Goal: Transaction & Acquisition: Purchase product/service

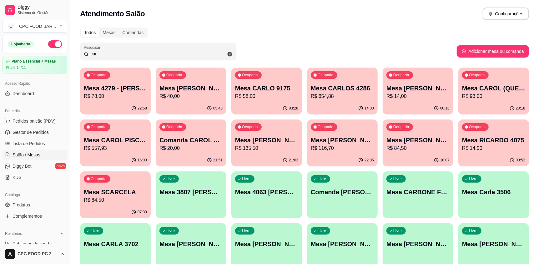
drag, startPoint x: 261, startPoint y: 226, endPoint x: 180, endPoint y: 54, distance: 189.9
click at [180, 54] on input "car" at bounding box center [160, 54] width 144 height 6
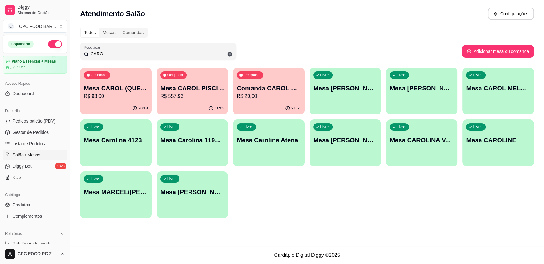
type input "CARO"
click at [192, 86] on p "Mesa CAROL PISCINA" at bounding box center [192, 88] width 64 height 9
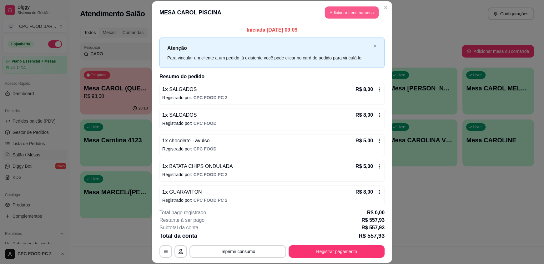
click at [346, 11] on button "Adicionar itens na mesa" at bounding box center [352, 13] width 54 height 12
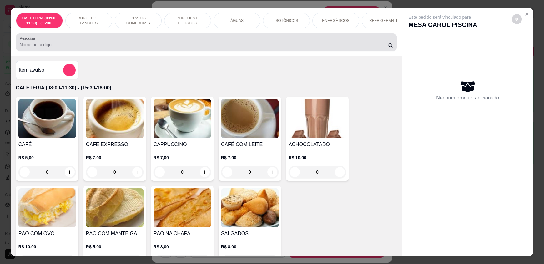
click at [179, 44] on div at bounding box center [206, 42] width 373 height 13
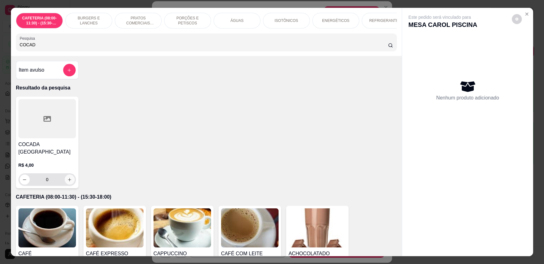
type input "COCAD"
click at [66, 184] on button "increase-product-quantity" at bounding box center [70, 179] width 10 height 10
type input "1"
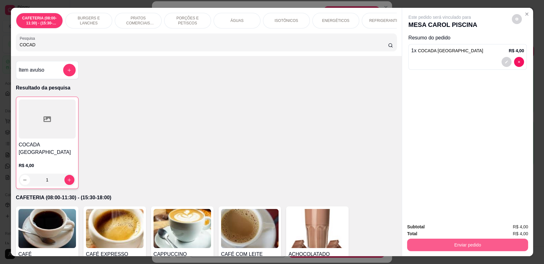
click at [432, 246] on button "Enviar pedido" at bounding box center [467, 245] width 121 height 13
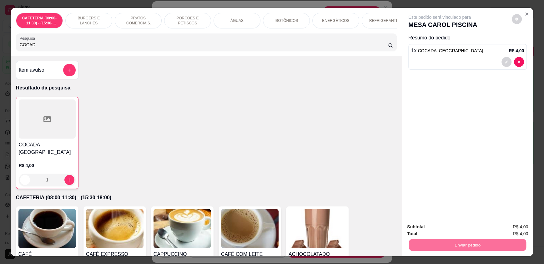
click at [508, 232] on button "Enviar pedido" at bounding box center [511, 230] width 35 height 12
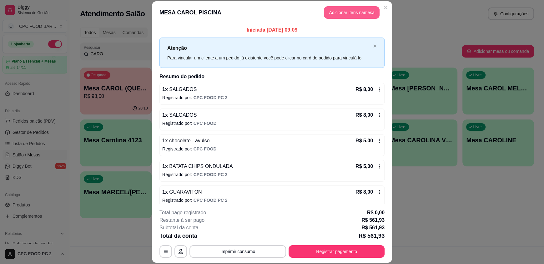
click at [345, 12] on button "Adicionar itens na mesa" at bounding box center [352, 12] width 56 height 13
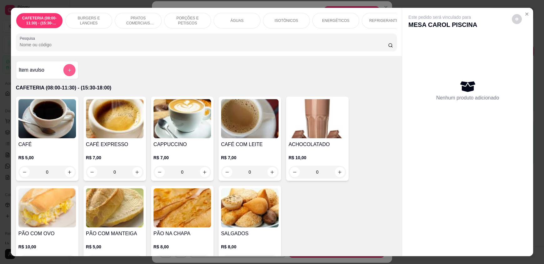
click at [71, 76] on button "add-separate-item" at bounding box center [69, 70] width 12 height 12
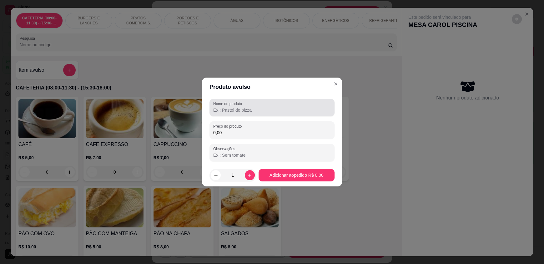
click at [251, 109] on input "Nome do produto" at bounding box center [272, 110] width 118 height 6
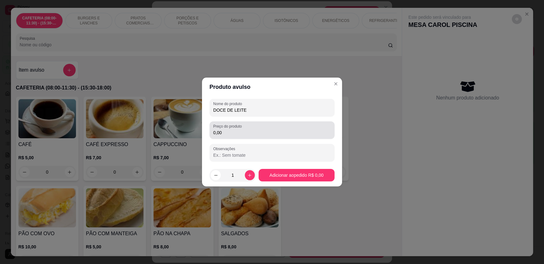
type input "DOCE DE LEITE"
click at [255, 128] on div "0,00" at bounding box center [272, 130] width 118 height 13
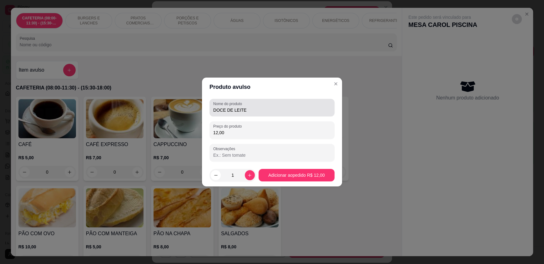
type input "12,00"
click at [259, 111] on input "DOCE DE LEITE" at bounding box center [272, 110] width 118 height 6
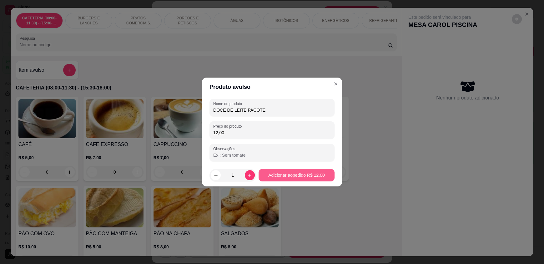
type input "DOCE DE LEITE PACOTE"
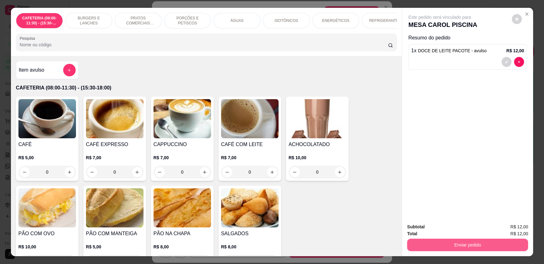
click at [429, 243] on button "Enviar pedido" at bounding box center [467, 245] width 121 height 13
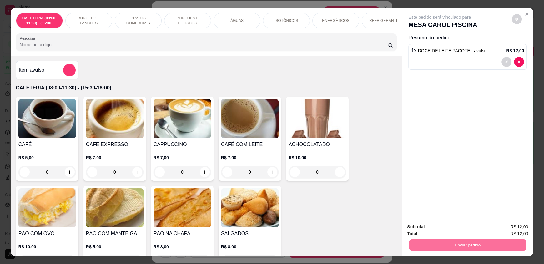
click at [518, 230] on button "Enviar pedido" at bounding box center [512, 230] width 34 height 12
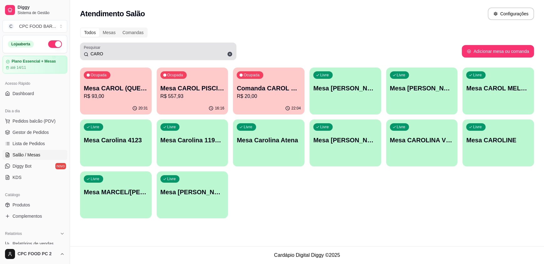
click at [162, 55] on input "CARO" at bounding box center [160, 54] width 144 height 6
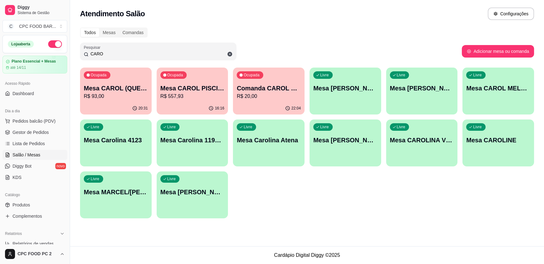
click at [162, 54] on input "CARO" at bounding box center [160, 54] width 144 height 6
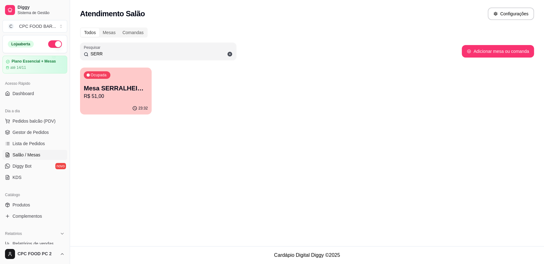
type input "SERR"
click at [127, 89] on p "Mesa SERRALHEIRO CLUBE" at bounding box center [116, 88] width 64 height 9
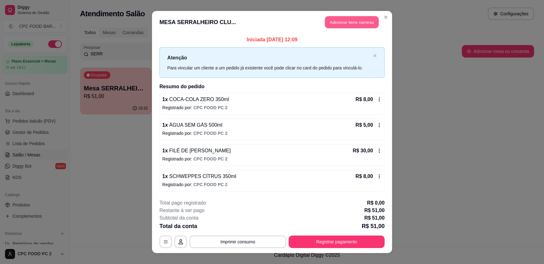
click at [354, 24] on button "Adicionar itens na mesa" at bounding box center [352, 22] width 54 height 12
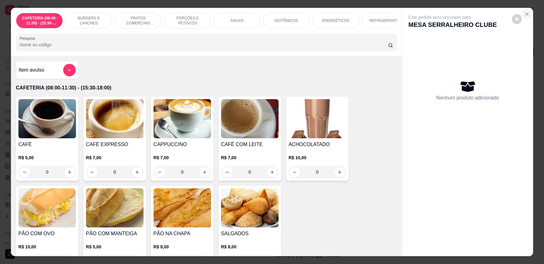
click at [525, 16] on icon "Close" at bounding box center [526, 14] width 5 height 5
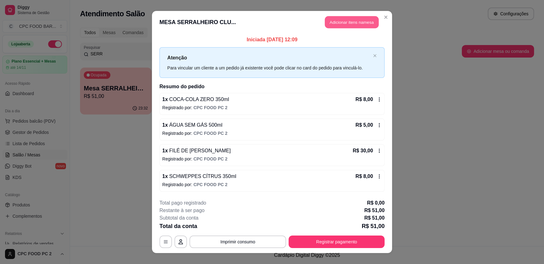
click at [361, 23] on button "Adicionar itens na mesa" at bounding box center [352, 22] width 54 height 12
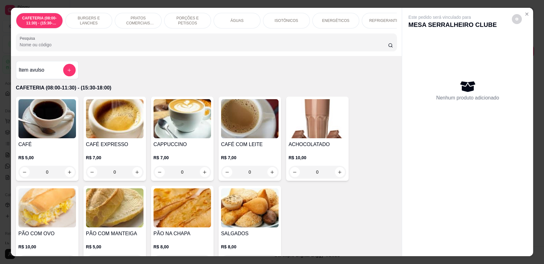
click at [242, 48] on input "Pesquisa" at bounding box center [204, 45] width 369 height 6
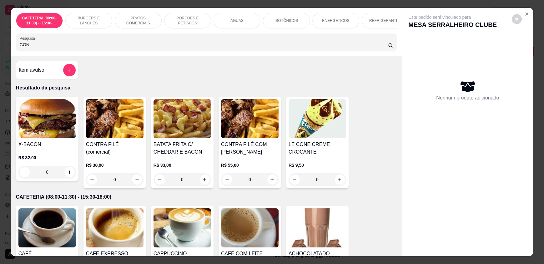
type input "CON"
click at [137, 176] on div "0" at bounding box center [115, 179] width 58 height 13
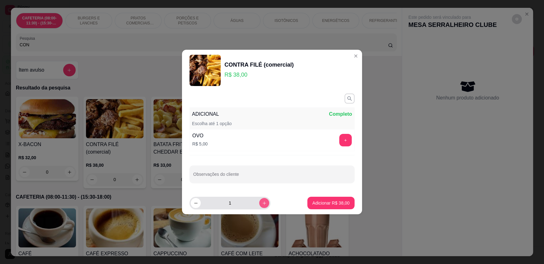
click at [262, 204] on icon "increase-product-quantity" at bounding box center [264, 203] width 5 height 5
type input "2"
click at [325, 195] on footer "2 Adicionar R$ 76,00" at bounding box center [272, 203] width 180 height 23
click at [330, 198] on button "Adicionar R$ 76,00" at bounding box center [330, 203] width 47 height 13
type input "2"
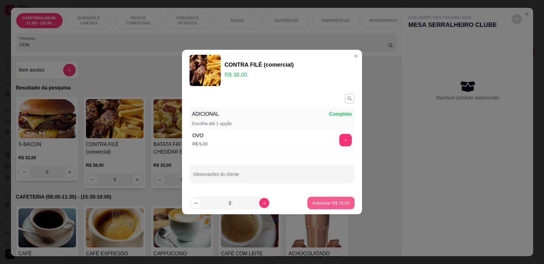
type input "2"
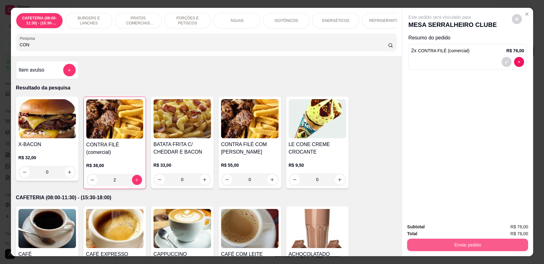
click at [461, 247] on button "Enviar pedido" at bounding box center [467, 245] width 121 height 13
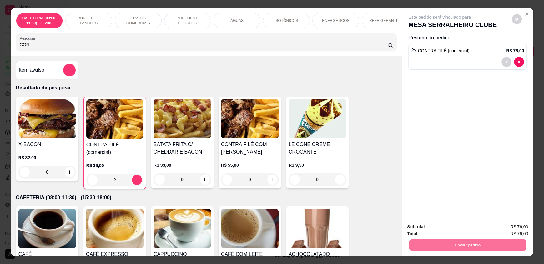
click at [509, 232] on button "Enviar pedido" at bounding box center [512, 230] width 34 height 12
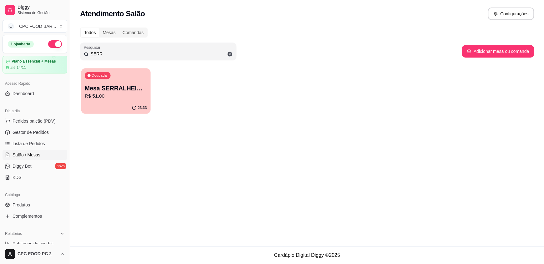
click at [111, 107] on div "23:33" at bounding box center [115, 108] width 69 height 12
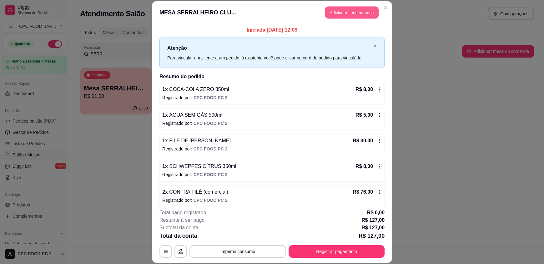
click at [370, 14] on button "Adicionar itens na mesa" at bounding box center [352, 13] width 54 height 12
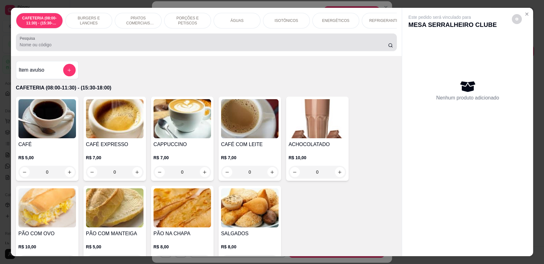
click at [249, 44] on div at bounding box center [206, 42] width 373 height 13
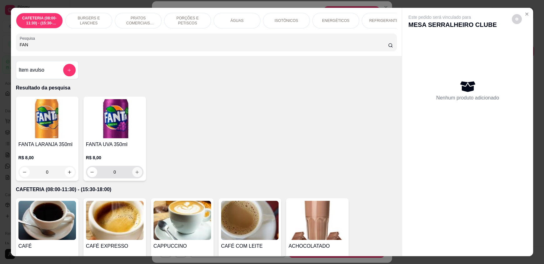
type input "FAN"
click at [138, 175] on button "increase-product-quantity" at bounding box center [137, 172] width 10 height 10
type input "1"
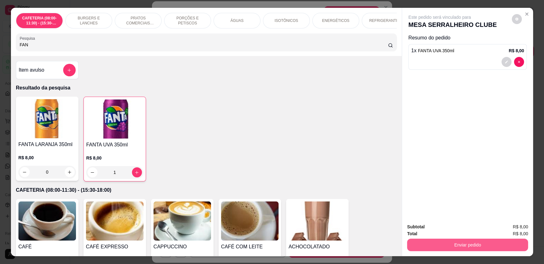
click at [430, 245] on button "Enviar pedido" at bounding box center [467, 245] width 121 height 13
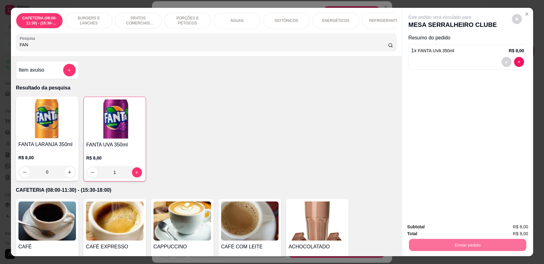
click at [506, 230] on button "Enviar pedido" at bounding box center [512, 230] width 34 height 12
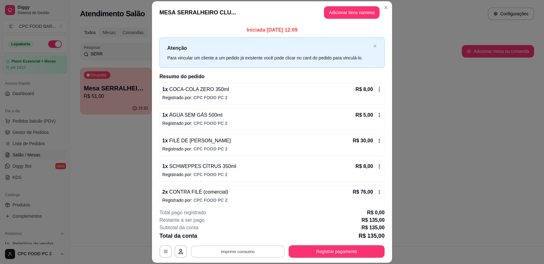
click at [233, 250] on button "Imprimir consumo" at bounding box center [238, 251] width 94 height 12
click at [240, 238] on button "IMPRESSORA" at bounding box center [237, 237] width 45 height 10
click at [338, 245] on button "Registrar pagamento" at bounding box center [337, 251] width 96 height 13
click at [330, 245] on button "Registrar pagamento" at bounding box center [337, 251] width 96 height 13
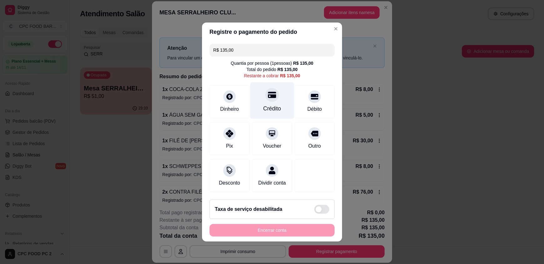
drag, startPoint x: 265, startPoint y: 90, endPoint x: 267, endPoint y: 95, distance: 5.6
click at [268, 92] on icon at bounding box center [272, 95] width 8 height 6
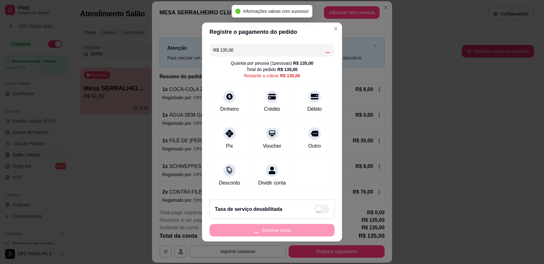
type input "R$ 0,00"
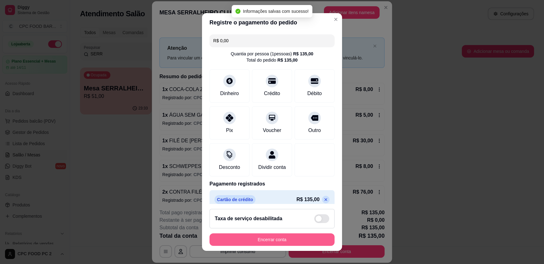
click at [279, 242] on button "Encerrar conta" at bounding box center [271, 239] width 125 height 13
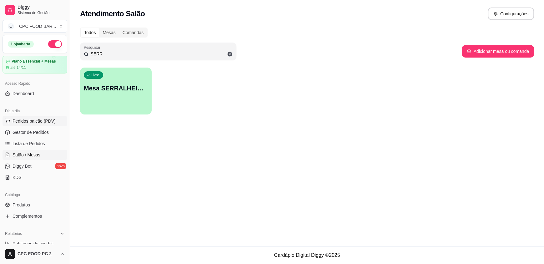
click at [40, 121] on span "Pedidos balcão (PDV)" at bounding box center [34, 121] width 43 height 6
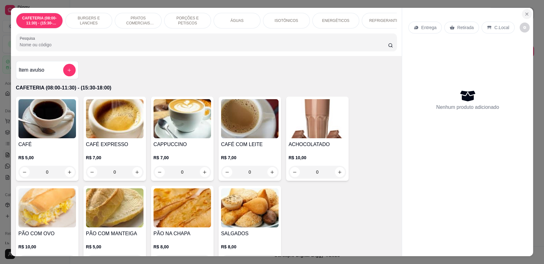
click at [519, 14] on section "CAFETERIA (08:00-11:30) - (15:30-18:00) BURGERS E LANCHES PRATOS COMERCIAIS (11…" at bounding box center [272, 132] width 522 height 248
click at [524, 14] on icon "Close" at bounding box center [526, 14] width 5 height 5
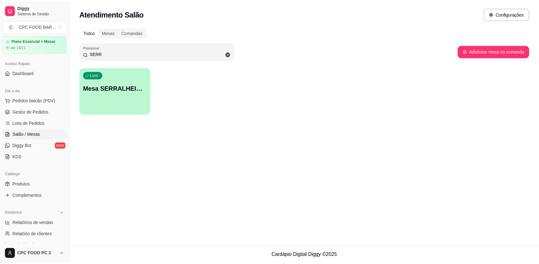
scroll to position [31, 0]
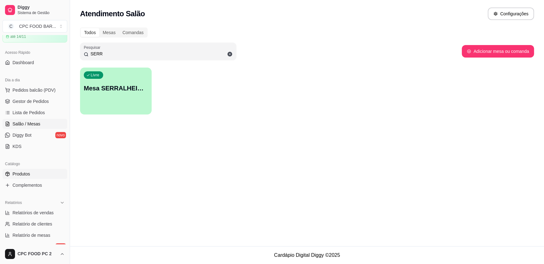
click at [20, 174] on span "Produtos" at bounding box center [22, 174] width 18 height 6
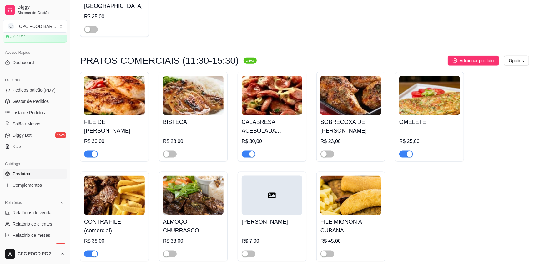
scroll to position [3283, 0]
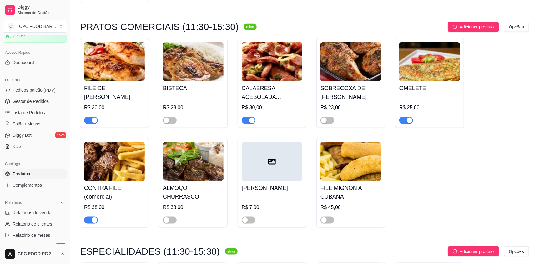
click at [95, 215] on div "CONTRA FILÉ (comercial) R$ 38,00" at bounding box center [114, 183] width 69 height 90
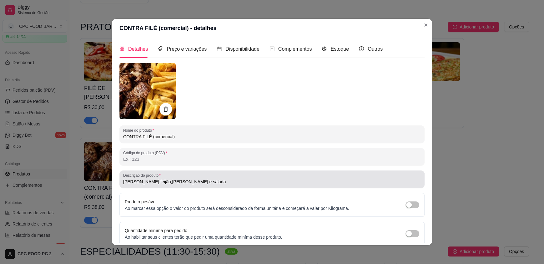
type input "[PERSON_NAME],feijão,[PERSON_NAME] e salada"
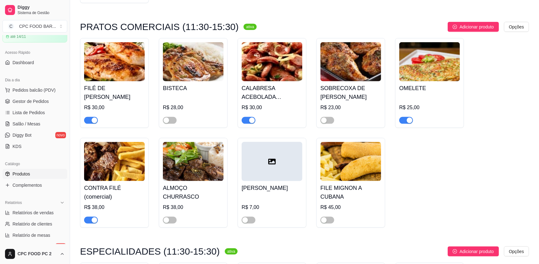
click at [89, 217] on span "button" at bounding box center [91, 220] width 14 height 7
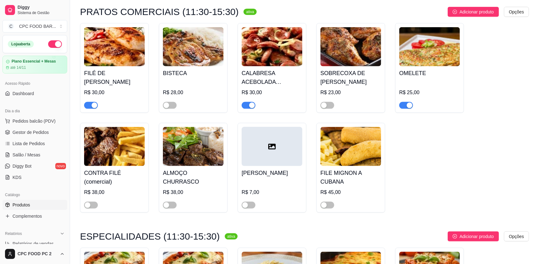
scroll to position [3314, 0]
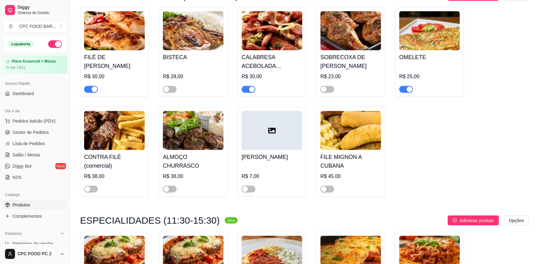
click at [425, 162] on div "FILÉ DE FRANGO R$ 30,00 BISTECA R$ 28,00 CALABRESA ACEBOLADA (comercial) R$ 30,…" at bounding box center [304, 101] width 449 height 189
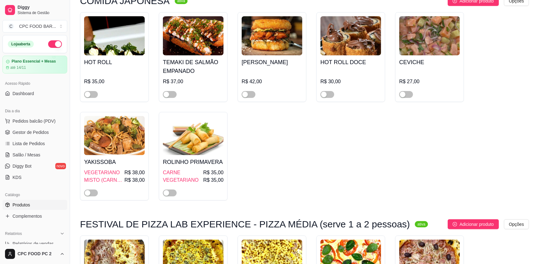
scroll to position [0, 0]
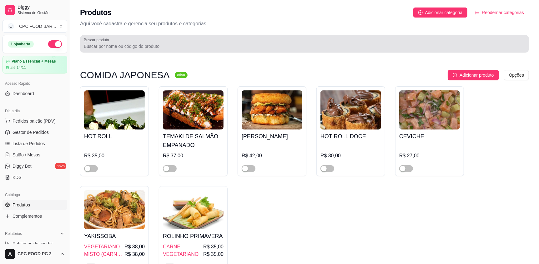
click at [139, 43] on input "Buscar produto" at bounding box center [304, 46] width 441 height 6
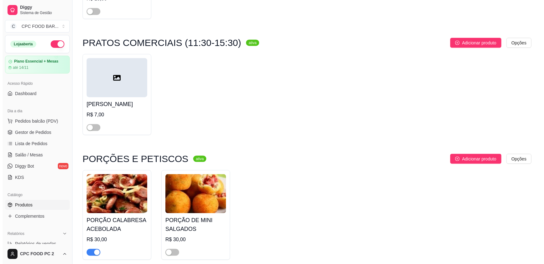
scroll to position [435, 0]
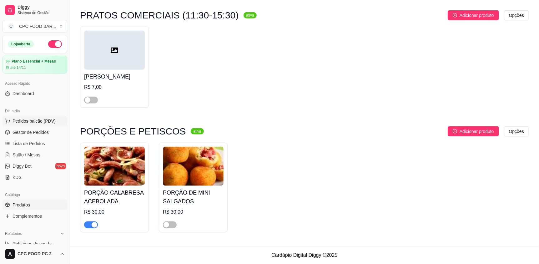
type input "POR"
click at [22, 122] on span "Pedidos balcão (PDV)" at bounding box center [34, 121] width 43 height 6
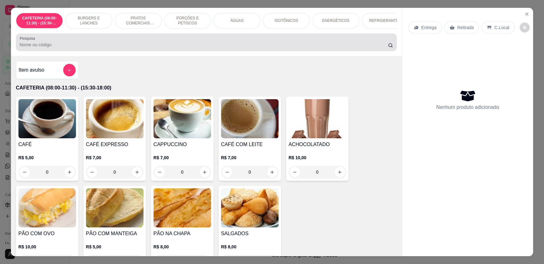
click at [73, 48] on input "Pesquisa" at bounding box center [204, 45] width 369 height 6
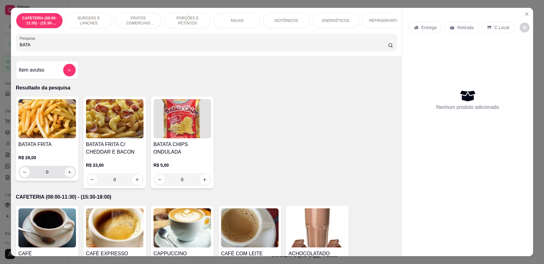
type input "BATA"
click at [67, 177] on button "increase-product-quantity" at bounding box center [70, 172] width 10 height 10
type input "1"
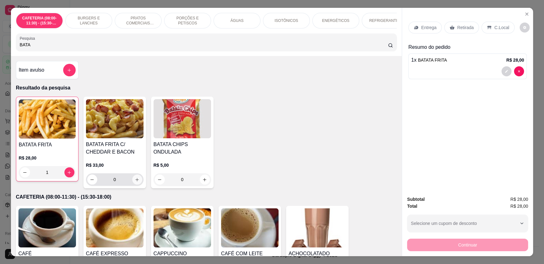
click at [137, 184] on button "increase-product-quantity" at bounding box center [137, 179] width 10 height 10
type input "1"
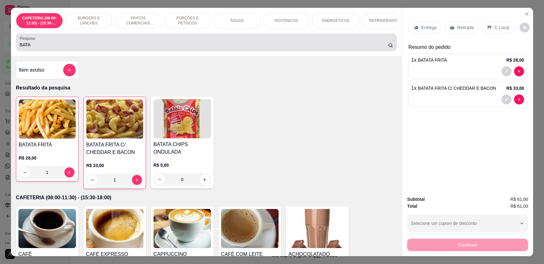
click at [162, 47] on input "BATA" at bounding box center [204, 45] width 369 height 6
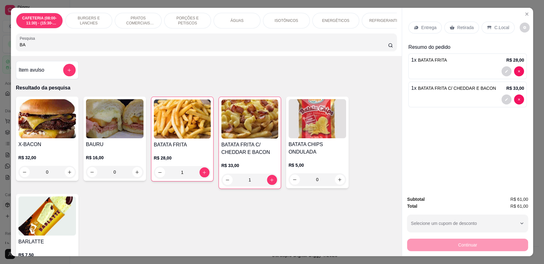
type input "B"
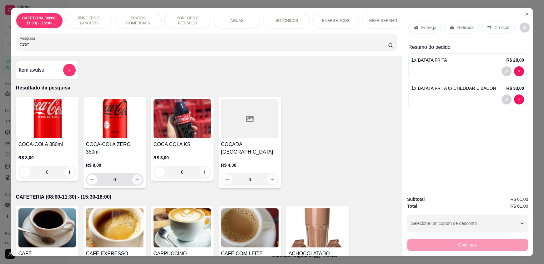
type input "COC"
click at [135, 178] on icon "increase-product-quantity" at bounding box center [137, 179] width 5 height 5
type input "1"
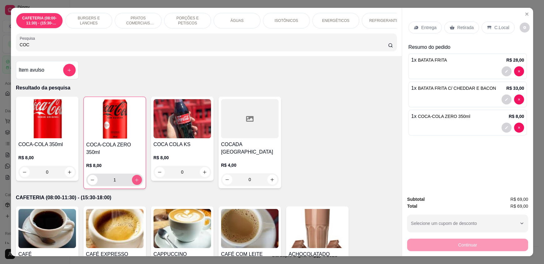
click at [135, 178] on icon "increase-product-quantity" at bounding box center [136, 180] width 5 height 5
type input "2"
click at [135, 178] on icon "increase-product-quantity" at bounding box center [136, 180] width 5 height 5
type input "3"
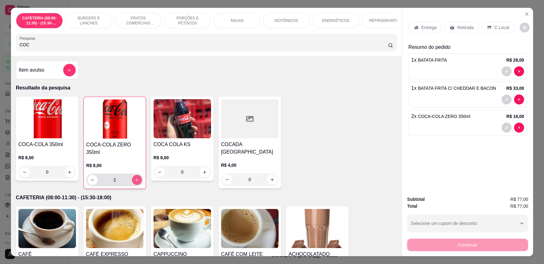
type input "3"
click at [135, 178] on icon "increase-product-quantity" at bounding box center [136, 180] width 5 height 5
type input "4"
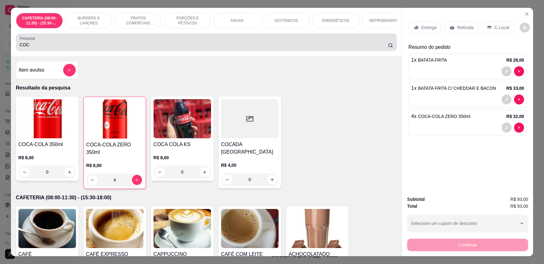
click at [48, 48] on input "COC" at bounding box center [204, 45] width 369 height 6
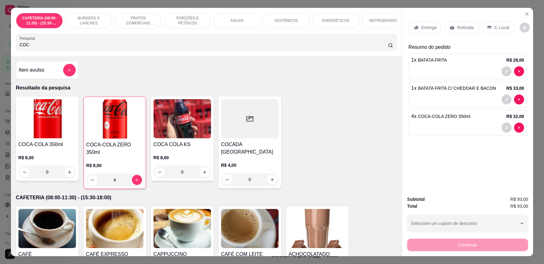
click at [48, 48] on input "COC" at bounding box center [204, 45] width 369 height 6
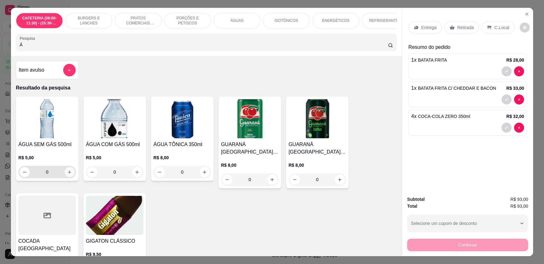
type input "Á"
click at [67, 174] on icon "increase-product-quantity" at bounding box center [69, 172] width 5 height 5
type input "1"
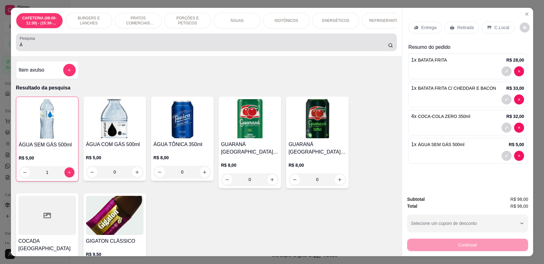
click at [35, 48] on input "Á" at bounding box center [204, 45] width 369 height 6
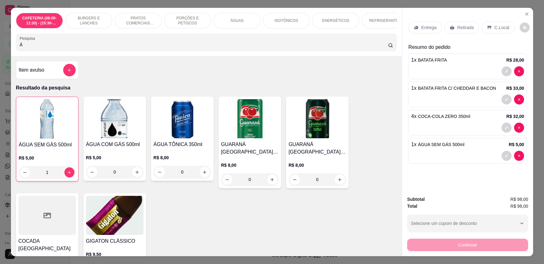
click at [35, 48] on input "Á" at bounding box center [204, 45] width 369 height 6
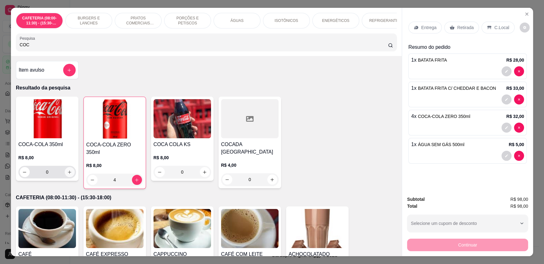
type input "COC"
click at [68, 174] on icon "increase-product-quantity" at bounding box center [69, 172] width 5 height 5
type input "1"
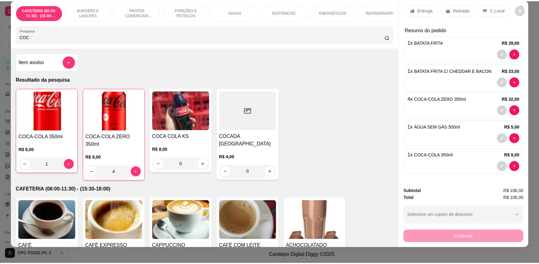
scroll to position [12, 0]
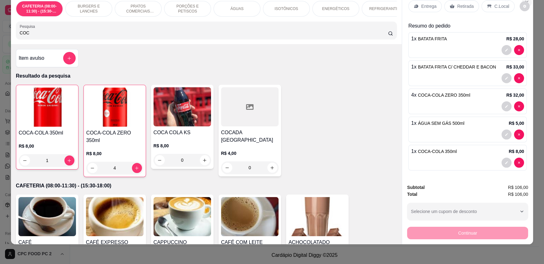
click at [525, 2] on icon "Close" at bounding box center [526, 2] width 5 height 5
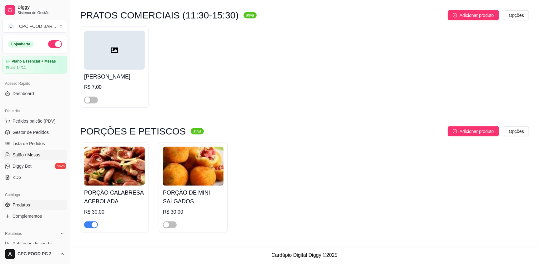
click at [38, 152] on span "Salão / Mesas" at bounding box center [27, 155] width 28 height 6
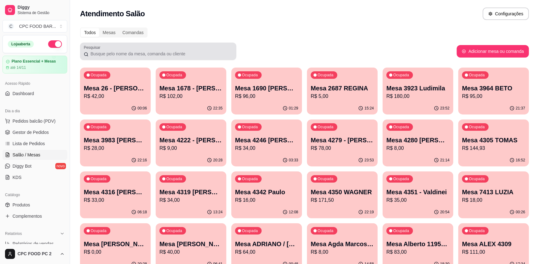
click at [118, 51] on input "Pesquisar" at bounding box center [160, 54] width 144 height 6
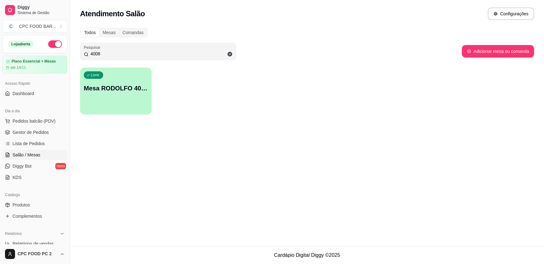
type input "4008"
click at [116, 93] on div "Livre Mesa RODOLFO 4008" at bounding box center [115, 87] width 69 height 38
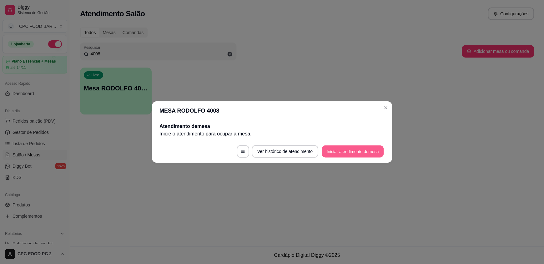
click at [355, 153] on button "Iniciar atendimento de mesa" at bounding box center [353, 151] width 62 height 12
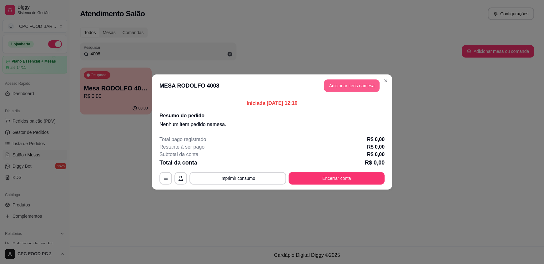
click at [341, 87] on button "Adicionar itens na mesa" at bounding box center [352, 85] width 56 height 13
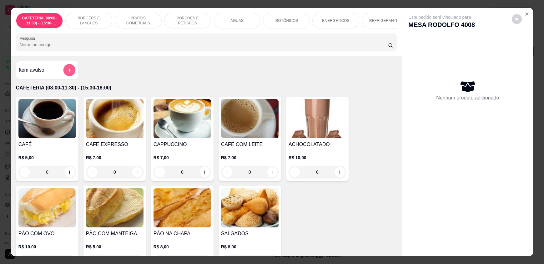
click at [68, 72] on icon "add-separate-item" at bounding box center [69, 70] width 5 height 5
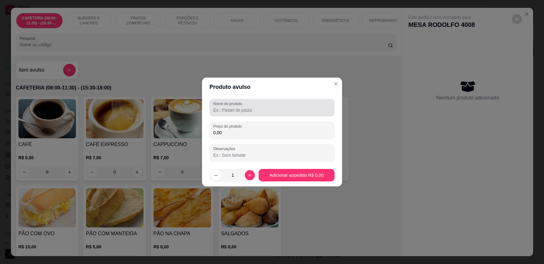
drag, startPoint x: 259, startPoint y: 107, endPoint x: 255, endPoint y: 109, distance: 4.1
click at [258, 107] on input "Nome do produto" at bounding box center [272, 110] width 118 height 6
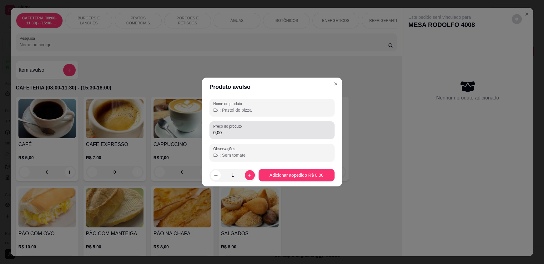
click at [219, 130] on input "0,00" at bounding box center [272, 132] width 118 height 6
click at [228, 131] on input "0,00" at bounding box center [272, 132] width 118 height 6
click at [226, 131] on input "0,00" at bounding box center [272, 132] width 118 height 6
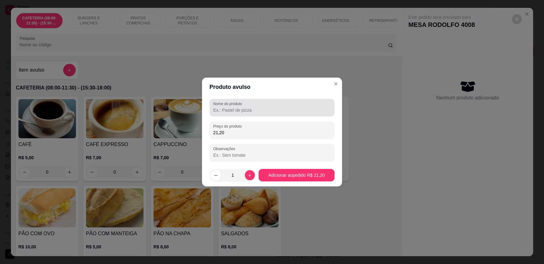
type input "21,20"
click at [240, 109] on input "Nome do produto" at bounding box center [272, 110] width 118 height 6
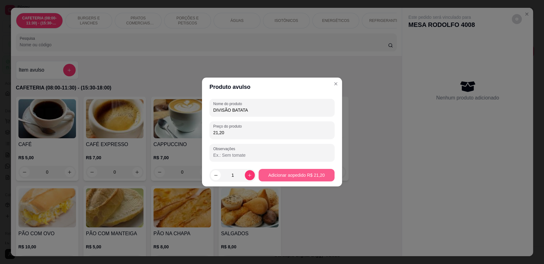
type input "DIVISÃO BATATA"
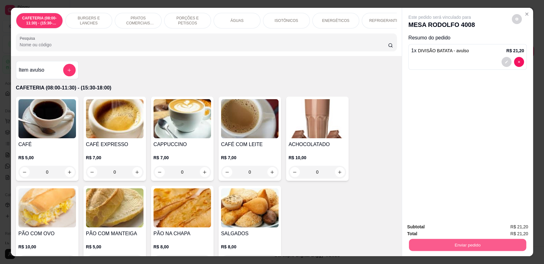
click at [452, 243] on button "Enviar pedido" at bounding box center [467, 245] width 117 height 12
click at [522, 231] on button "Enviar pedido" at bounding box center [511, 230] width 35 height 12
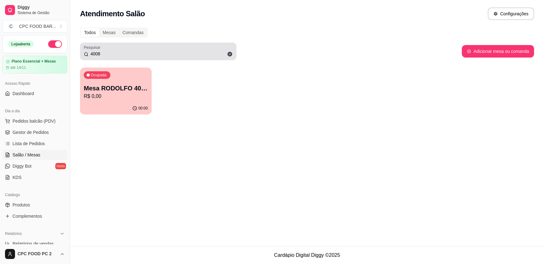
click at [231, 55] on icon at bounding box center [230, 54] width 5 height 5
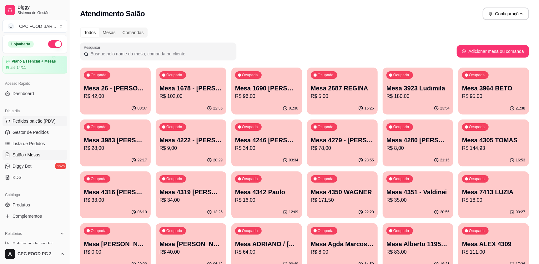
click at [27, 124] on button "Pedidos balcão (PDV)" at bounding box center [35, 121] width 65 height 10
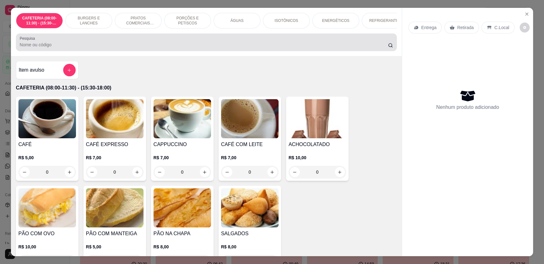
click at [79, 48] on input "Pesquisa" at bounding box center [204, 45] width 369 height 6
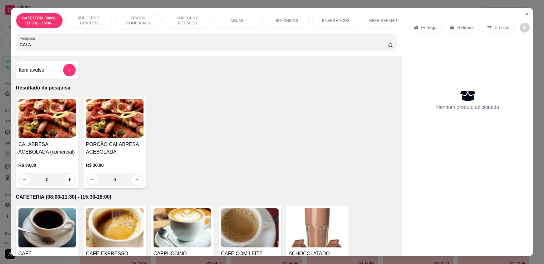
type input "CALA"
click at [70, 186] on div "0" at bounding box center [47, 179] width 58 height 13
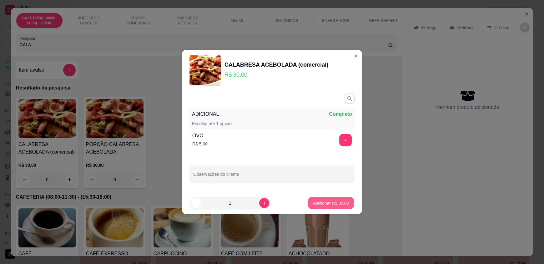
click at [313, 203] on p "Adicionar R$ 30,00" at bounding box center [331, 203] width 36 height 6
type input "1"
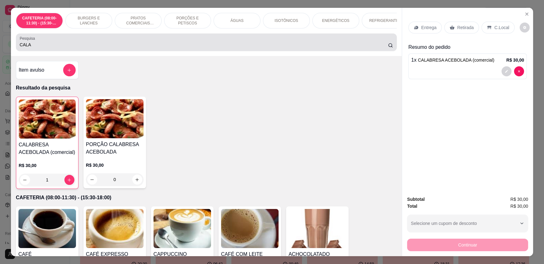
click at [85, 48] on input "CALA" at bounding box center [204, 45] width 369 height 6
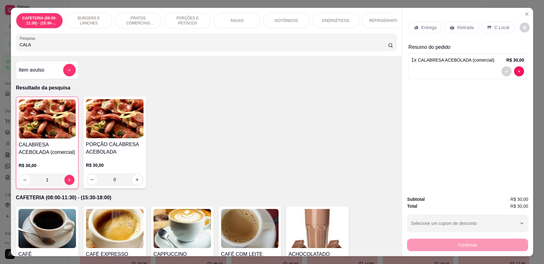
click at [85, 48] on input "CALA" at bounding box center [204, 45] width 369 height 6
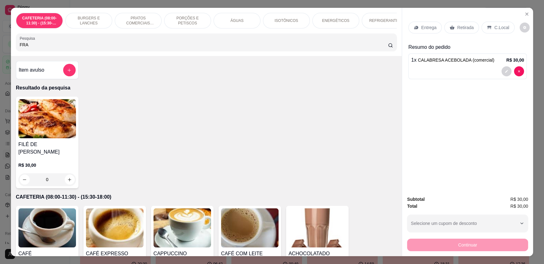
type input "FRA"
click at [65, 175] on div "0" at bounding box center [47, 179] width 58 height 13
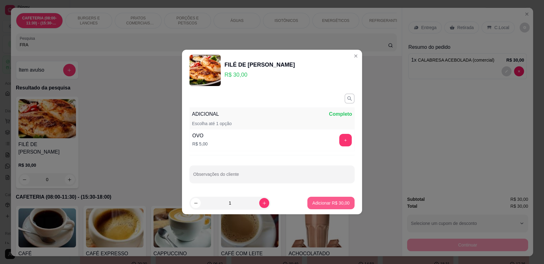
click at [325, 201] on p "Adicionar R$ 30,00" at bounding box center [330, 203] width 37 height 6
type input "1"
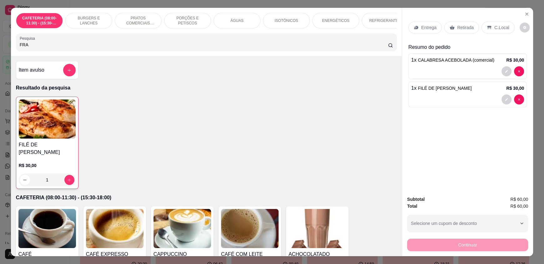
click at [41, 48] on input "FRA" at bounding box center [204, 45] width 369 height 6
click at [37, 48] on input "FRA" at bounding box center [204, 45] width 369 height 6
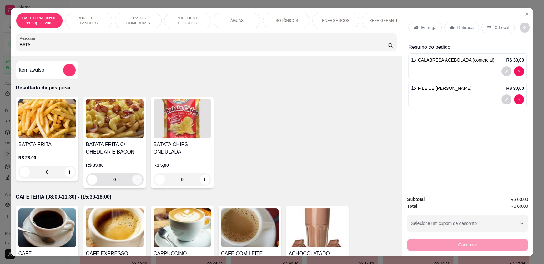
type input "BATA"
click at [135, 182] on icon "increase-product-quantity" at bounding box center [137, 179] width 5 height 5
type input "1"
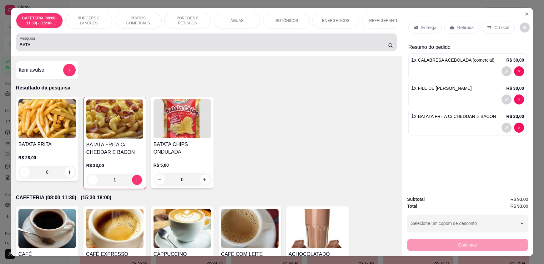
click at [35, 48] on input "BATA" at bounding box center [204, 45] width 369 height 6
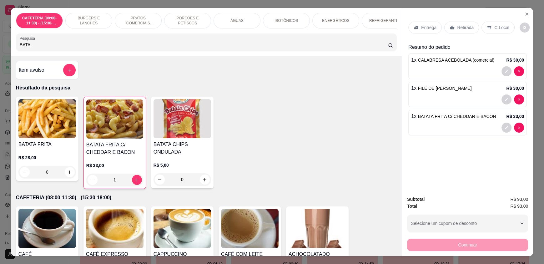
click at [35, 48] on input "BATA" at bounding box center [204, 45] width 369 height 6
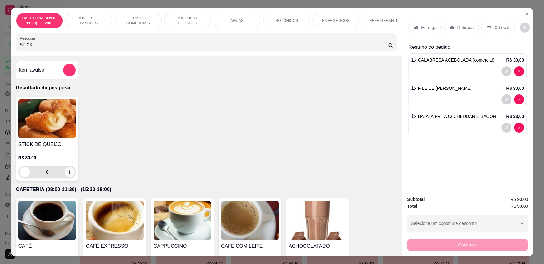
type input "STICK"
click at [67, 174] on icon "increase-product-quantity" at bounding box center [69, 172] width 5 height 5
type input "1"
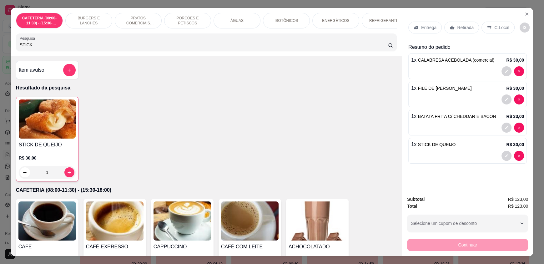
click at [447, 245] on div "Continuar" at bounding box center [467, 244] width 121 height 14
click at [271, 144] on div "STICK DE QUEIJO R$ 30,00 1" at bounding box center [206, 139] width 381 height 85
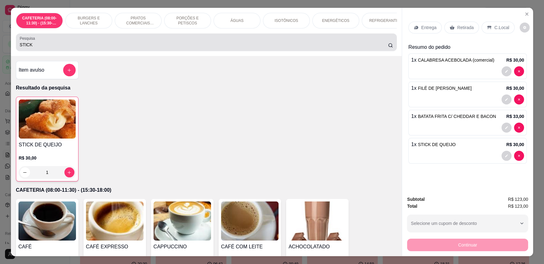
click at [49, 48] on input "STICK" at bounding box center [204, 45] width 369 height 6
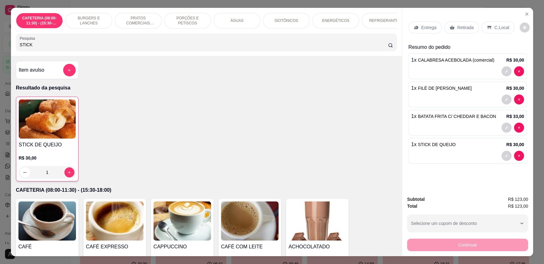
click at [49, 48] on input "STICK" at bounding box center [204, 45] width 369 height 6
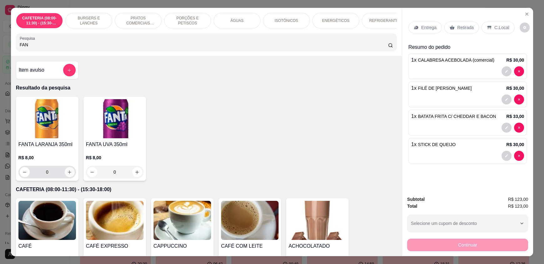
type input "FAN"
click at [68, 174] on icon "increase-product-quantity" at bounding box center [69, 172] width 5 height 5
type input "1"
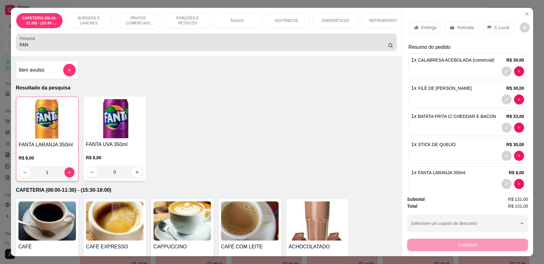
click at [34, 47] on input "FAN" at bounding box center [204, 45] width 369 height 6
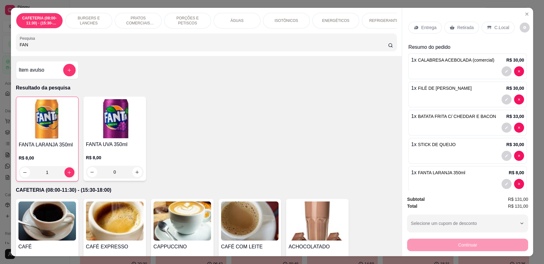
click at [33, 47] on input "FAN" at bounding box center [204, 45] width 369 height 6
click at [30, 48] on input "FAN" at bounding box center [204, 45] width 369 height 6
drag, startPoint x: 30, startPoint y: 48, endPoint x: 0, endPoint y: 39, distance: 31.1
click at [0, 52] on div "CAFETERIA (08:00-11:30) - (15:30-18:00) BURGERS E LANCHES PRATOS COMERCIAIS (11…" at bounding box center [272, 132] width 544 height 264
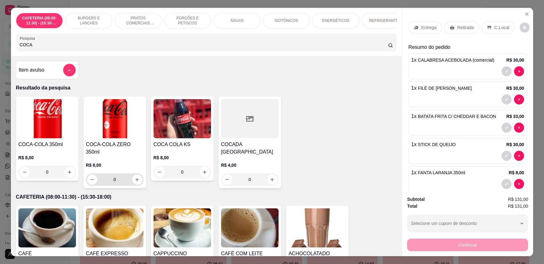
type input "COCA"
click at [132, 181] on button "increase-product-quantity" at bounding box center [137, 180] width 10 height 10
type input "1"
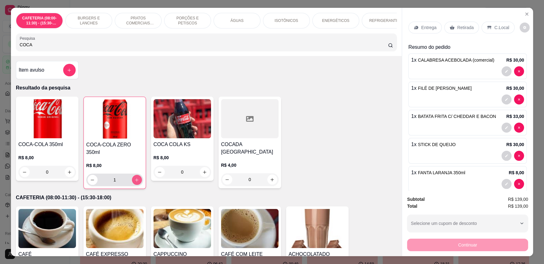
click at [132, 181] on button "increase-product-quantity" at bounding box center [137, 180] width 10 height 10
type input "2"
click at [90, 178] on icon "decrease-product-quantity" at bounding box center [92, 180] width 5 height 5
type input "1"
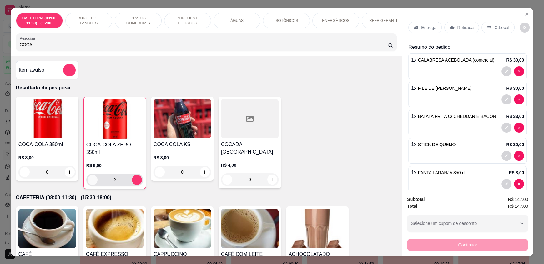
type input "1"
click at [90, 178] on icon "decrease-product-quantity" at bounding box center [92, 180] width 5 height 5
type input "0"
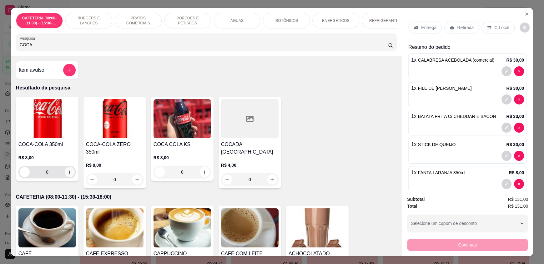
click at [67, 174] on icon "increase-product-quantity" at bounding box center [69, 172] width 5 height 5
type input "1"
click at [67, 175] on icon "increase-product-quantity" at bounding box center [69, 172] width 5 height 5
type input "2"
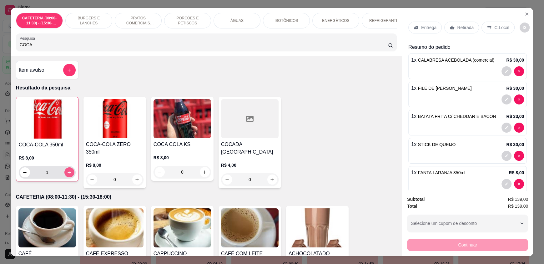
type input "2"
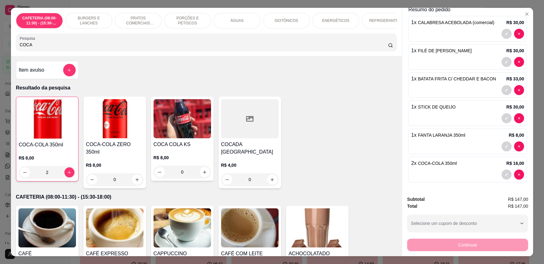
click at [386, 198] on div "Item avulso Resultado da pesquisa COCA-COLA 350ml R$ 8,00 2 COCA-COLA ZERO 350m…" at bounding box center [206, 156] width 391 height 200
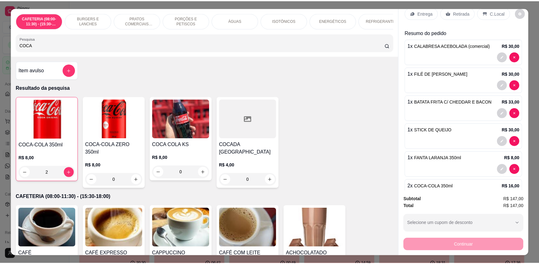
scroll to position [0, 0]
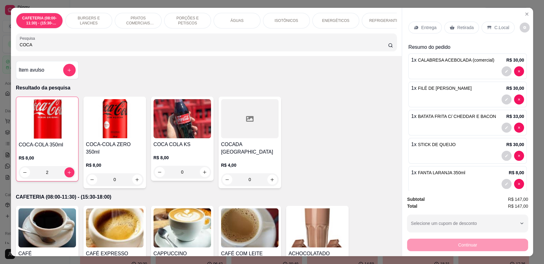
click at [464, 28] on p "Retirada" at bounding box center [465, 27] width 17 height 6
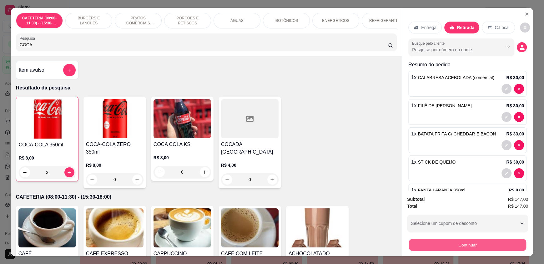
click at [439, 239] on button "Continuar" at bounding box center [467, 245] width 117 height 12
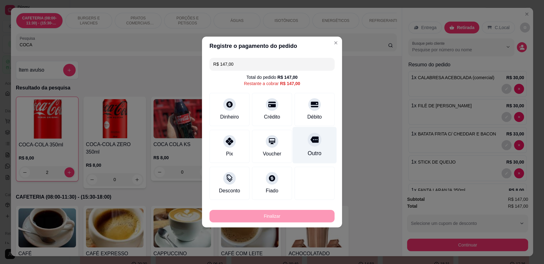
click at [325, 113] on div "Débito" at bounding box center [315, 109] width 40 height 33
type input "R$ 0,00"
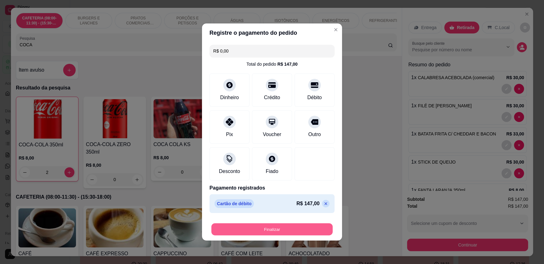
click at [287, 229] on button "Finalizar" at bounding box center [271, 229] width 121 height 12
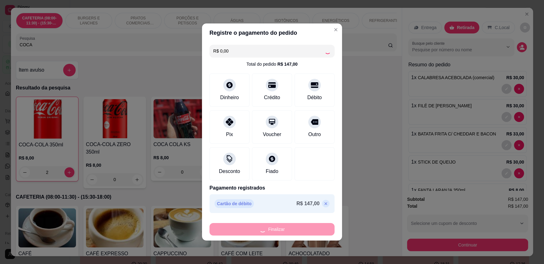
type input "0"
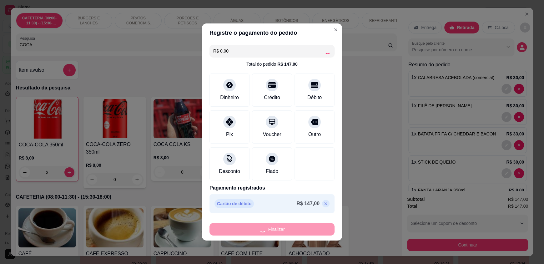
type input "0"
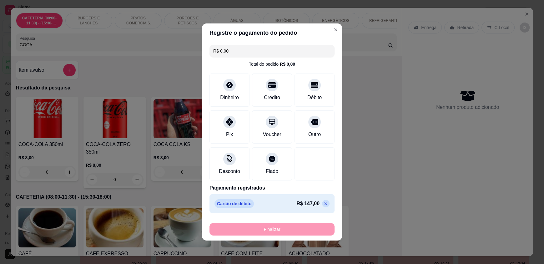
type input "-R$ 147,00"
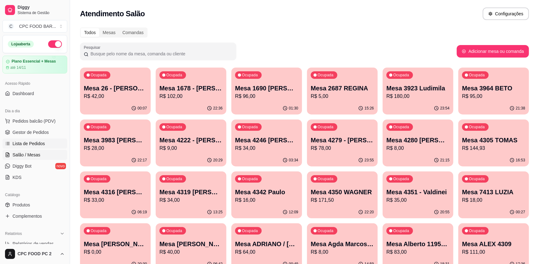
click at [18, 144] on span "Lista de Pedidos" at bounding box center [29, 143] width 33 height 6
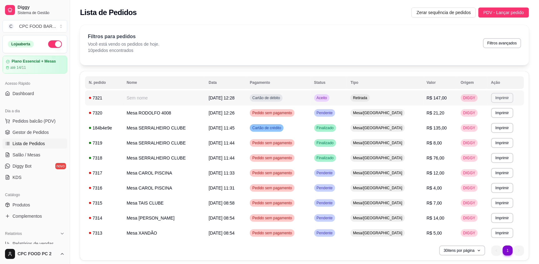
click at [496, 97] on button "Imprimir" at bounding box center [502, 98] width 22 height 10
click at [486, 120] on button "IMPRESSORA" at bounding box center [488, 120] width 45 height 10
click at [27, 123] on span "Pedidos balcão (PDV)" at bounding box center [34, 121] width 43 height 6
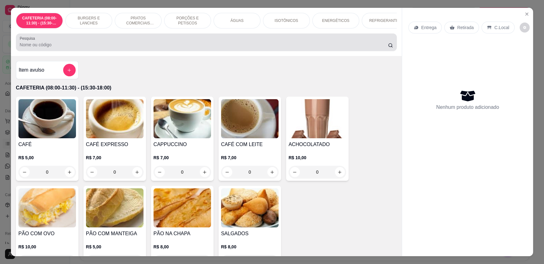
click at [125, 40] on div "Pesquisa" at bounding box center [206, 42] width 381 height 18
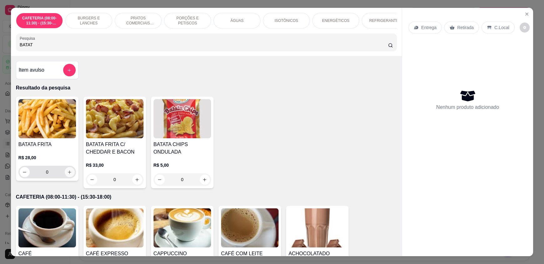
type input "BATAT"
click at [70, 176] on button "increase-product-quantity" at bounding box center [70, 172] width 10 height 10
type input "1"
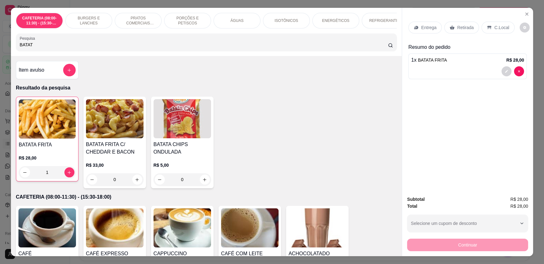
click at [457, 28] on p "Retirada" at bounding box center [465, 27] width 17 height 6
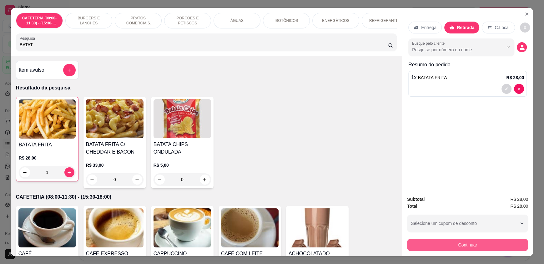
click at [471, 243] on button "Continuar" at bounding box center [467, 245] width 121 height 13
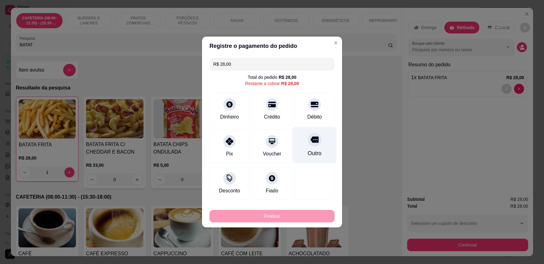
click at [320, 114] on div "Débito" at bounding box center [315, 109] width 40 height 33
type input "R$ 0,00"
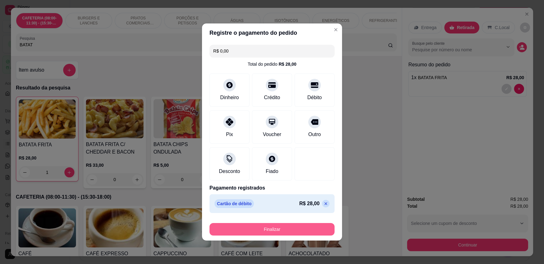
click at [283, 231] on button "Finalizar" at bounding box center [271, 229] width 125 height 13
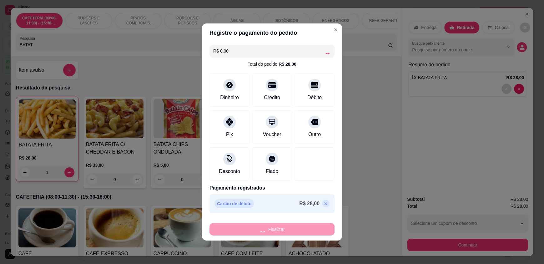
type input "0"
type input "-R$ 28,00"
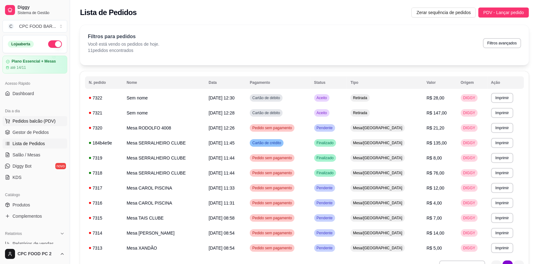
click at [20, 122] on span "Pedidos balcão (PDV)" at bounding box center [34, 121] width 43 height 6
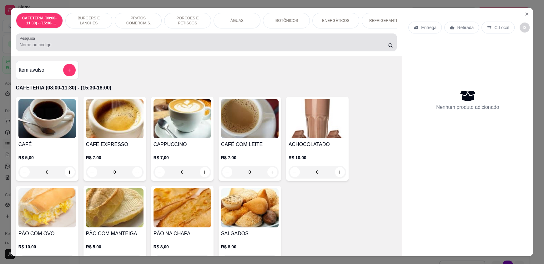
click at [83, 45] on div at bounding box center [206, 42] width 373 height 13
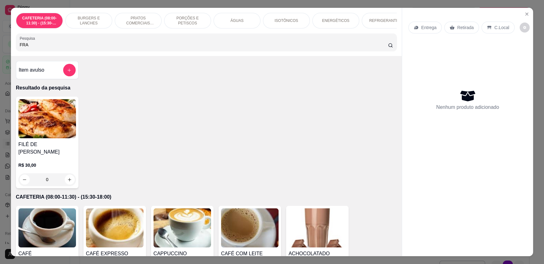
type input "FRA"
click at [67, 179] on div "0" at bounding box center [47, 179] width 58 height 13
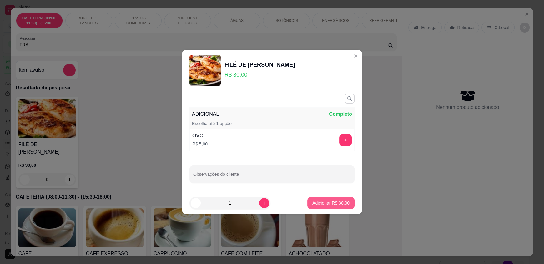
click at [343, 205] on p "Adicionar R$ 30,00" at bounding box center [330, 203] width 37 height 6
type input "1"
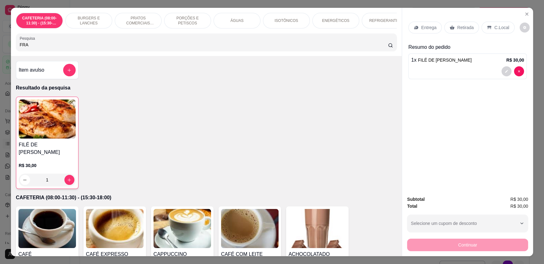
click at [457, 25] on p "Retirada" at bounding box center [465, 27] width 17 height 6
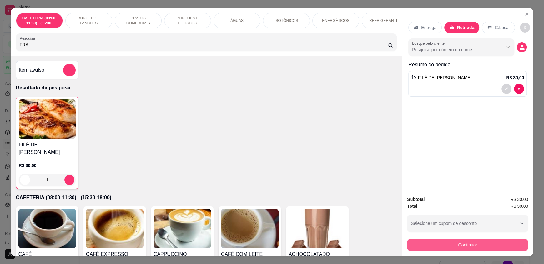
click at [485, 247] on button "Continuar" at bounding box center [467, 245] width 121 height 13
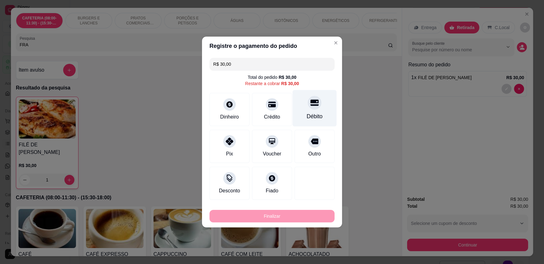
click at [311, 112] on div "Débito" at bounding box center [315, 116] width 16 height 8
type input "R$ 0,00"
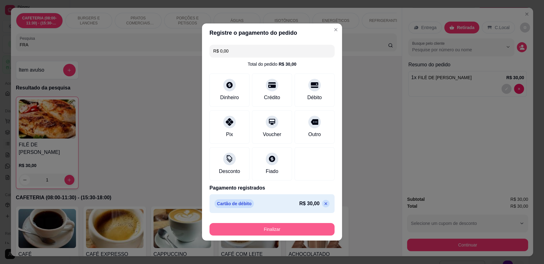
click at [312, 225] on button "Finalizar" at bounding box center [271, 229] width 125 height 13
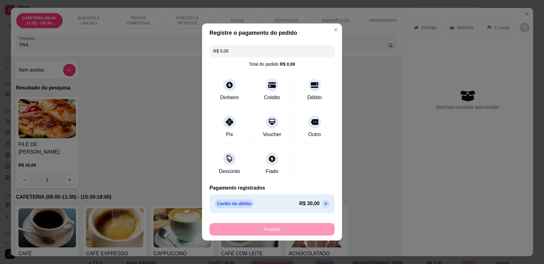
type input "0"
type input "-R$ 30,00"
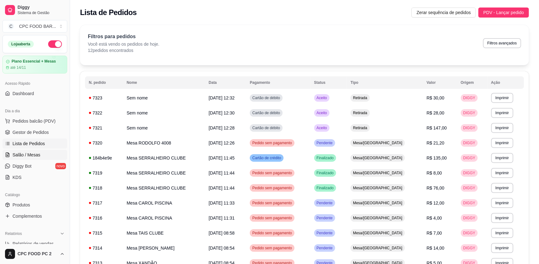
click at [21, 153] on span "Salão / Mesas" at bounding box center [27, 155] width 28 height 6
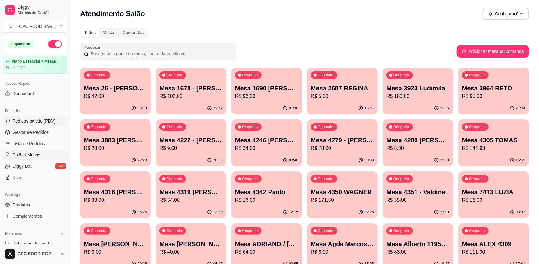
drag, startPoint x: 34, startPoint y: 119, endPoint x: 41, endPoint y: 103, distance: 17.6
click at [33, 119] on span "Pedidos balcão (PDV)" at bounding box center [34, 121] width 43 height 6
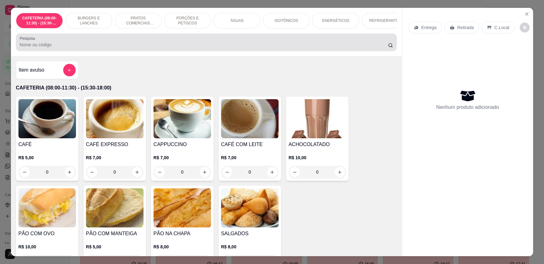
click at [102, 51] on div "Pesquisa" at bounding box center [206, 42] width 381 height 18
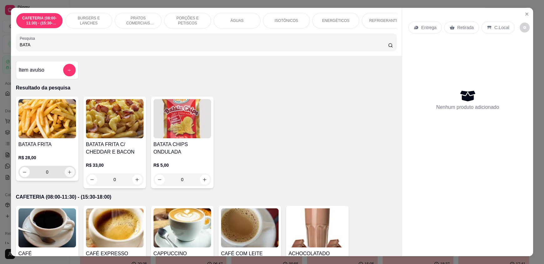
type input "BATA"
click at [69, 174] on icon "increase-product-quantity" at bounding box center [70, 172] width 5 height 5
type input "1"
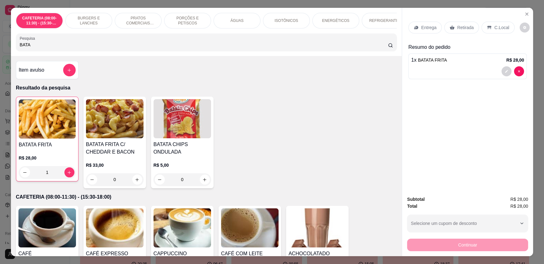
drag, startPoint x: 427, startPoint y: 244, endPoint x: 434, endPoint y: 208, distance: 37.5
click at [427, 244] on div "Continuar" at bounding box center [467, 244] width 121 height 14
click at [463, 26] on p "Retirada" at bounding box center [465, 27] width 17 height 6
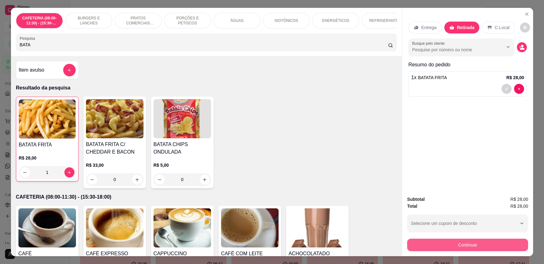
click at [434, 244] on button "Continuar" at bounding box center [467, 245] width 121 height 13
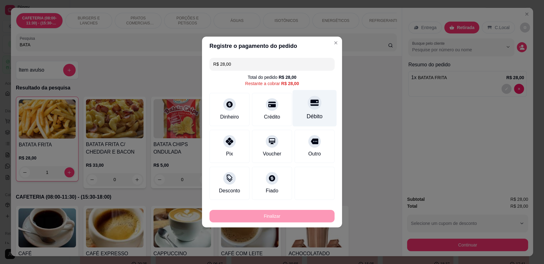
click at [308, 106] on div at bounding box center [315, 103] width 14 height 14
type input "R$ 0,00"
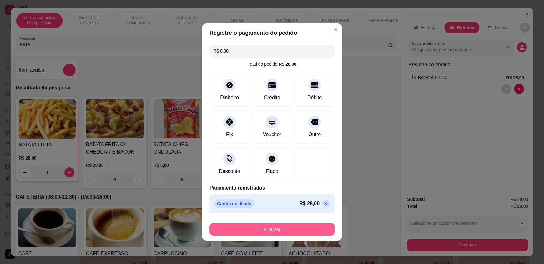
click at [293, 235] on footer "Finalizar" at bounding box center [272, 227] width 140 height 25
click at [292, 223] on div "Finalizar" at bounding box center [271, 229] width 125 height 13
click at [289, 227] on button "Finalizar" at bounding box center [271, 229] width 125 height 13
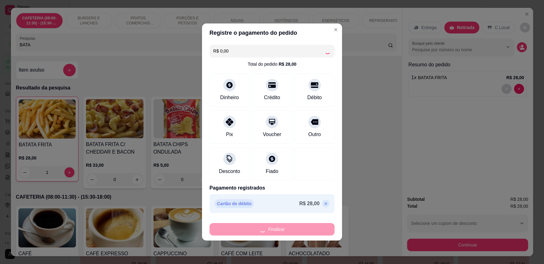
type input "0"
type input "-R$ 28,00"
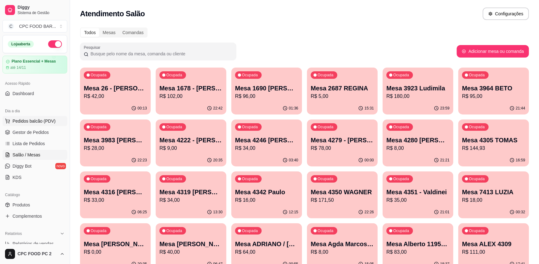
click at [34, 119] on span "Pedidos balcão (PDV)" at bounding box center [34, 121] width 43 height 6
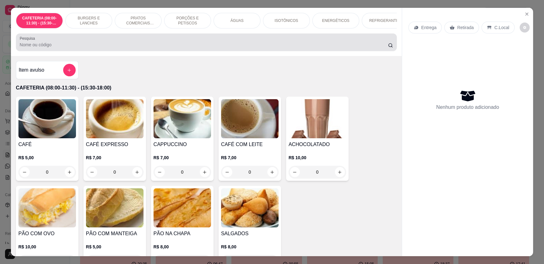
click at [108, 45] on div at bounding box center [206, 42] width 373 height 13
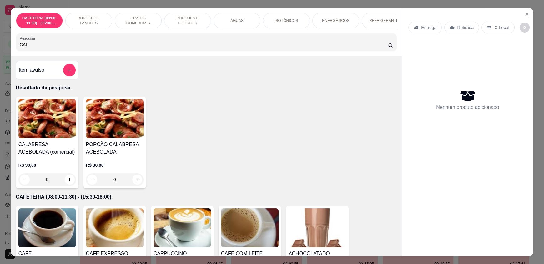
type input "CAL"
click at [65, 185] on div "0" at bounding box center [47, 179] width 58 height 13
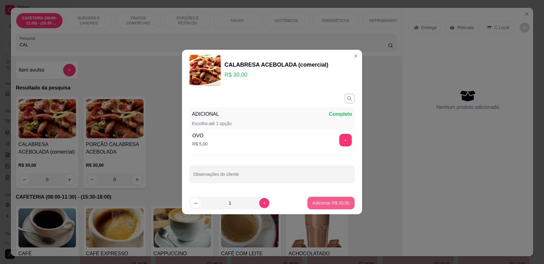
click at [316, 200] on p "Adicionar R$ 30,00" at bounding box center [330, 203] width 37 height 6
type input "1"
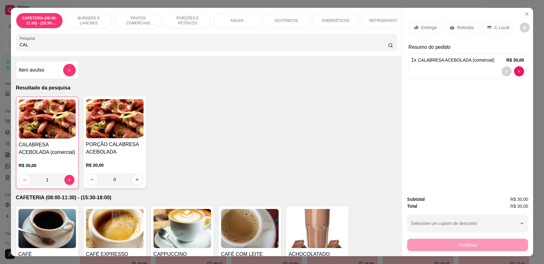
click at [459, 24] on div "Retirada" at bounding box center [461, 28] width 35 height 12
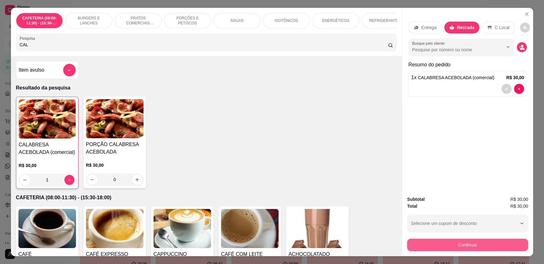
click at [488, 245] on button "Continuar" at bounding box center [467, 245] width 121 height 13
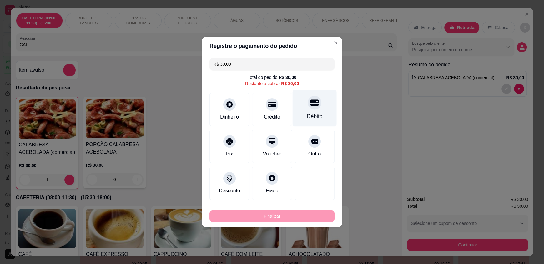
click at [310, 115] on div "Débito" at bounding box center [315, 116] width 16 height 8
type input "R$ 0,00"
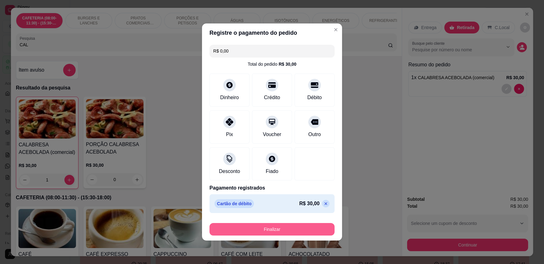
click at [286, 231] on button "Finalizar" at bounding box center [271, 229] width 125 height 13
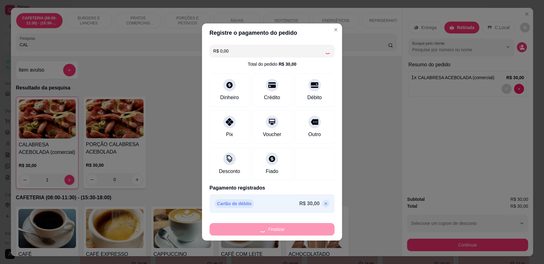
type input "0"
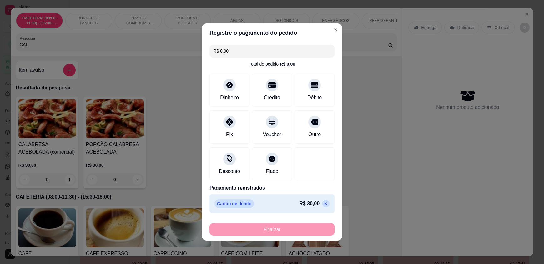
type input "-R$ 30,00"
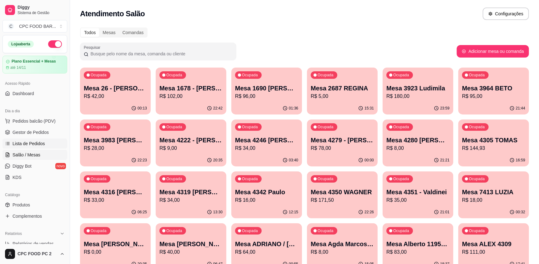
click at [33, 141] on span "Lista de Pedidos" at bounding box center [29, 143] width 33 height 6
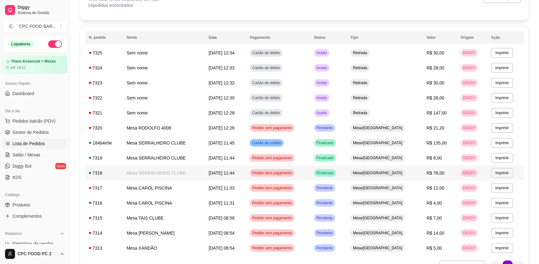
scroll to position [31, 0]
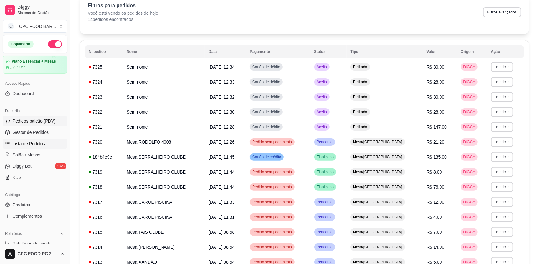
click at [36, 126] on ul "Pedidos balcão (PDV) Gestor de Pedidos Lista de Pedidos Salão / Mesas Diggy Bot…" at bounding box center [35, 149] width 65 height 66
click at [37, 123] on span "Pedidos balcão (PDV)" at bounding box center [34, 121] width 43 height 6
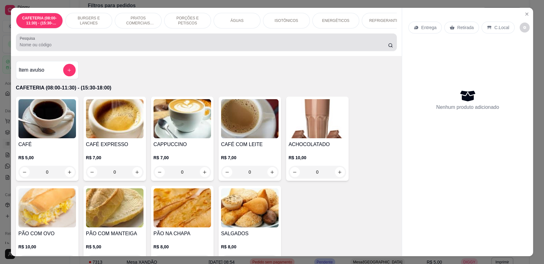
click at [107, 45] on div at bounding box center [206, 42] width 373 height 13
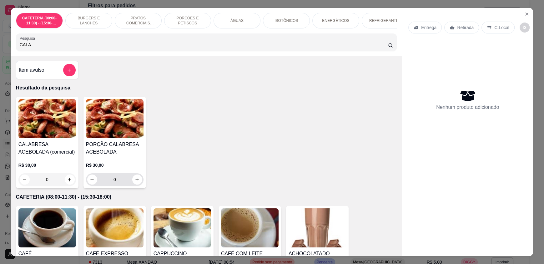
type input "CALA"
click at [139, 186] on div "0" at bounding box center [114, 179] width 55 height 13
click at [135, 182] on icon "increase-product-quantity" at bounding box center [137, 179] width 5 height 5
type input "1"
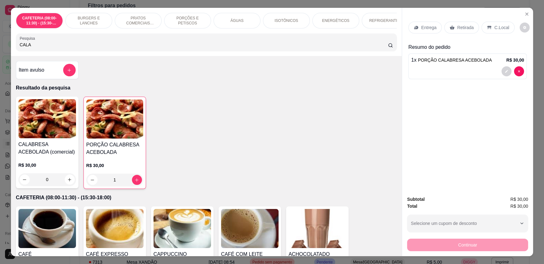
click at [521, 245] on div "Continuar" at bounding box center [467, 244] width 121 height 14
click at [450, 28] on icon at bounding box center [452, 28] width 5 height 4
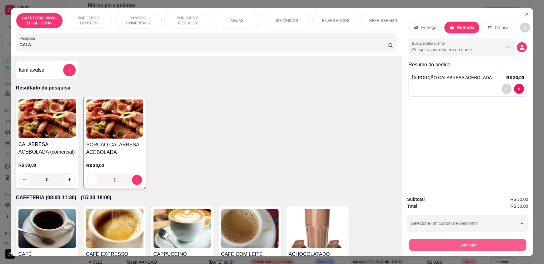
click at [424, 248] on button "Continuar" at bounding box center [467, 245] width 117 height 12
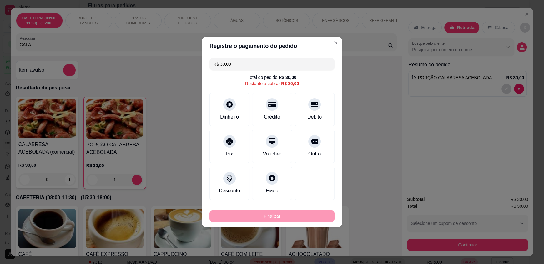
click at [304, 108] on div "Débito" at bounding box center [315, 109] width 40 height 33
type input "R$ 0,00"
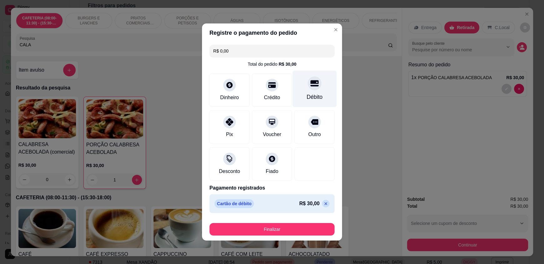
drag, startPoint x: 315, startPoint y: 96, endPoint x: 312, endPoint y: 102, distance: 6.2
click at [315, 96] on div "Débito" at bounding box center [315, 97] width 16 height 8
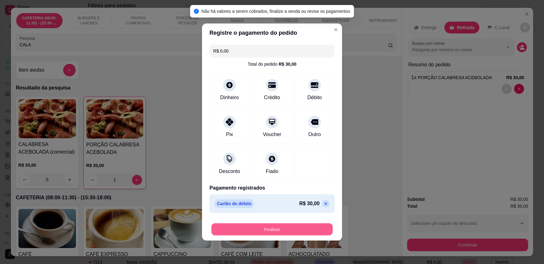
click at [260, 232] on button "Finalizar" at bounding box center [271, 229] width 121 height 12
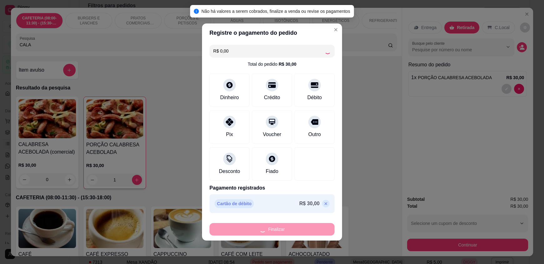
type input "0"
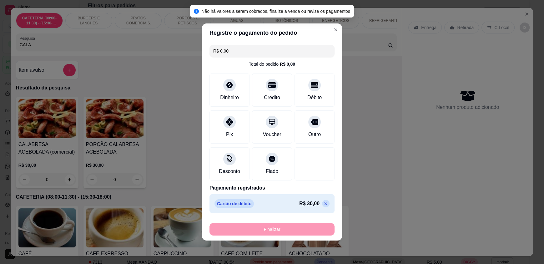
type input "-R$ 30,00"
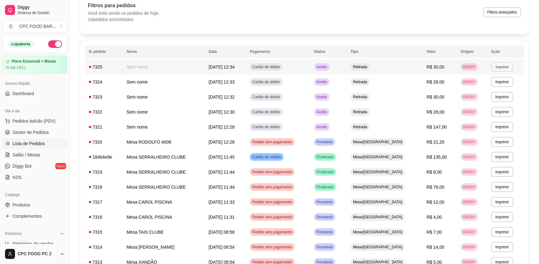
click at [502, 65] on button "Imprimir" at bounding box center [502, 67] width 22 height 10
click at [487, 89] on button "IMPRESSORA" at bounding box center [488, 89] width 45 height 10
